Goal: Subscribe to service/newsletter

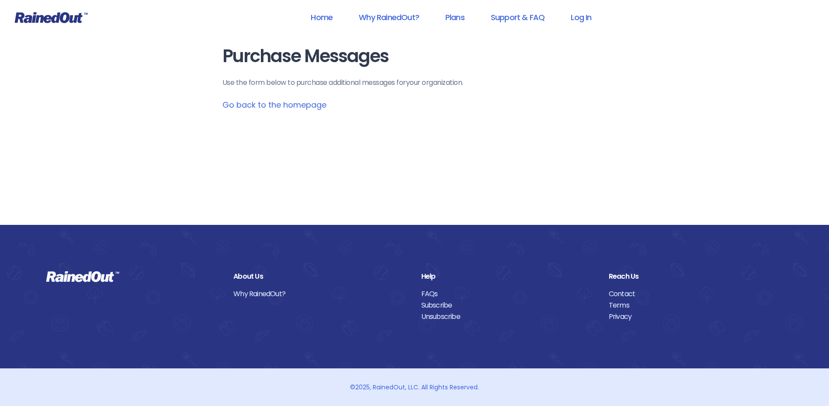
click at [305, 106] on link "Go back to the homepage" at bounding box center [275, 104] width 104 height 11
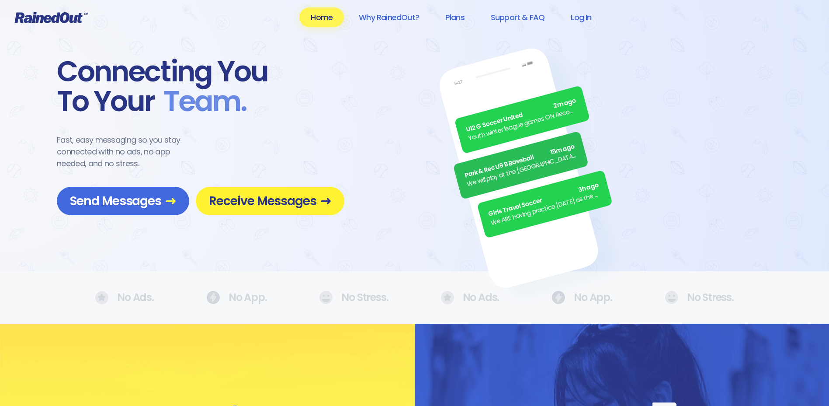
click at [272, 196] on span "Receive Messages" at bounding box center [270, 200] width 122 height 15
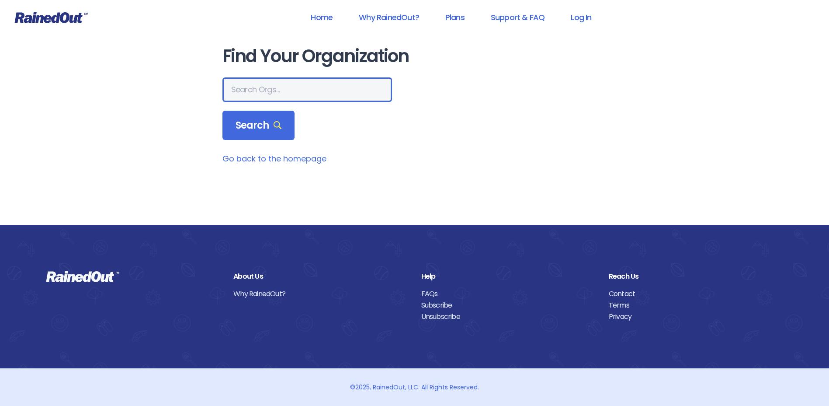
click at [278, 90] on input "text" at bounding box center [308, 89] width 170 height 24
type input "san marcos"
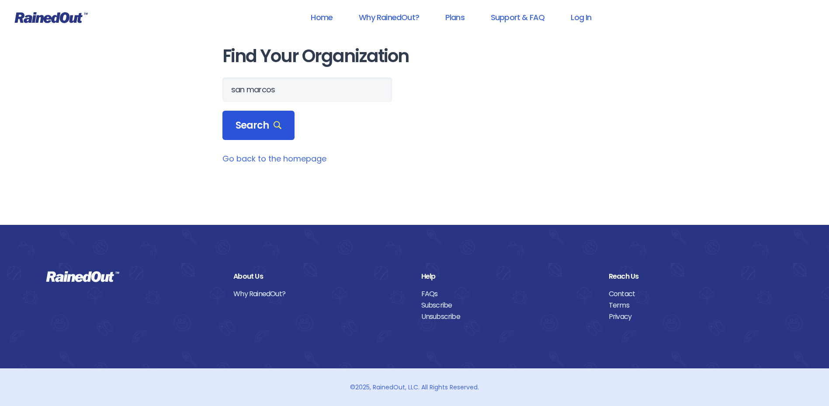
click at [274, 129] on icon at bounding box center [278, 125] width 8 height 8
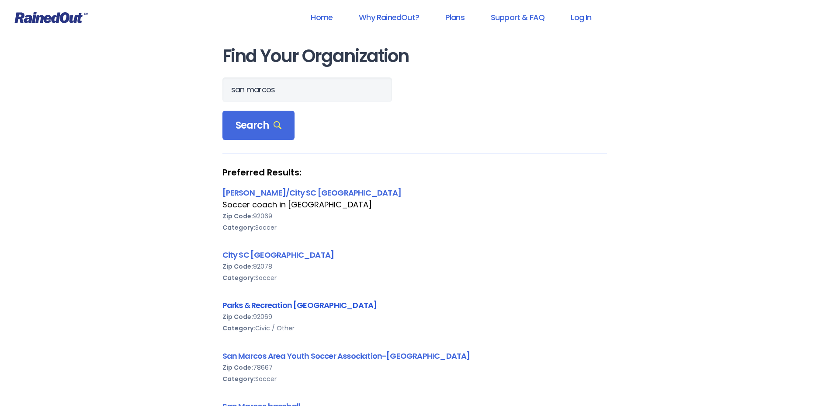
click at [289, 303] on link "Parks & Recreation [GEOGRAPHIC_DATA]" at bounding box center [300, 305] width 155 height 11
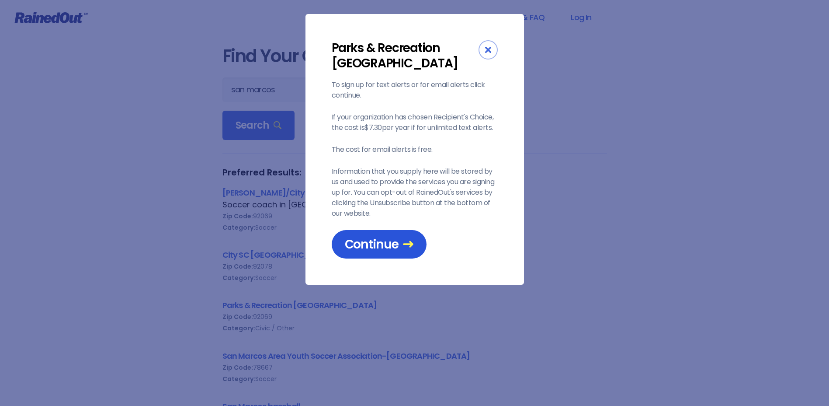
click at [384, 247] on span "Continue" at bounding box center [379, 244] width 69 height 15
